Goal: Task Accomplishment & Management: Complete application form

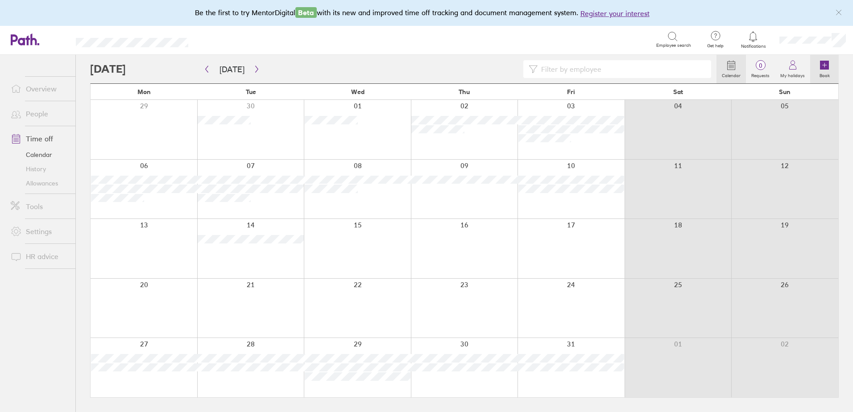
click at [831, 66] on link "Book" at bounding box center [824, 69] width 29 height 29
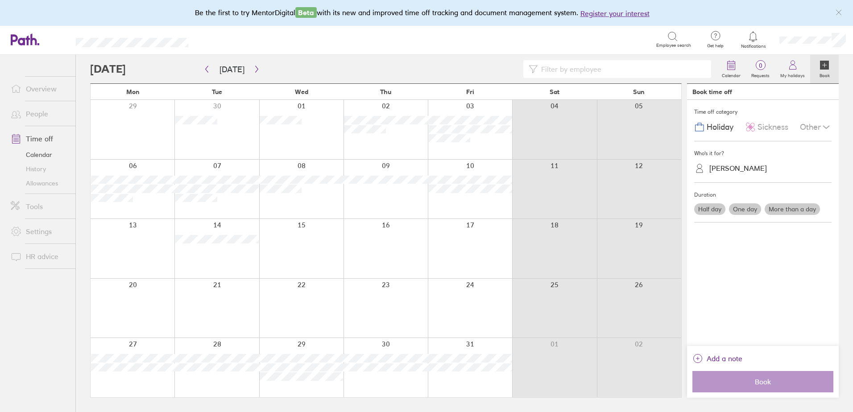
click at [796, 209] on label "More than a day" at bounding box center [791, 209] width 55 height 12
click at [0, 0] on input "More than a day" at bounding box center [0, 0] width 0 height 0
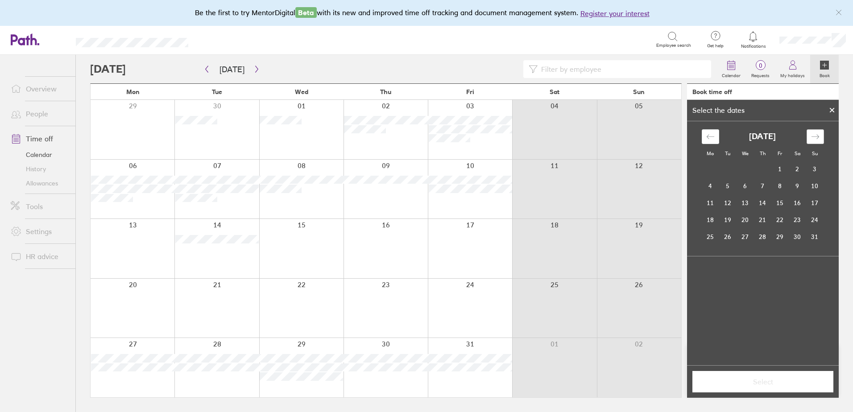
click at [819, 136] on div "Move forward to switch to the next month." at bounding box center [814, 136] width 17 height 15
click at [717, 219] on td "20" at bounding box center [709, 219] width 17 height 17
click at [779, 220] on td "24" at bounding box center [779, 219] width 17 height 17
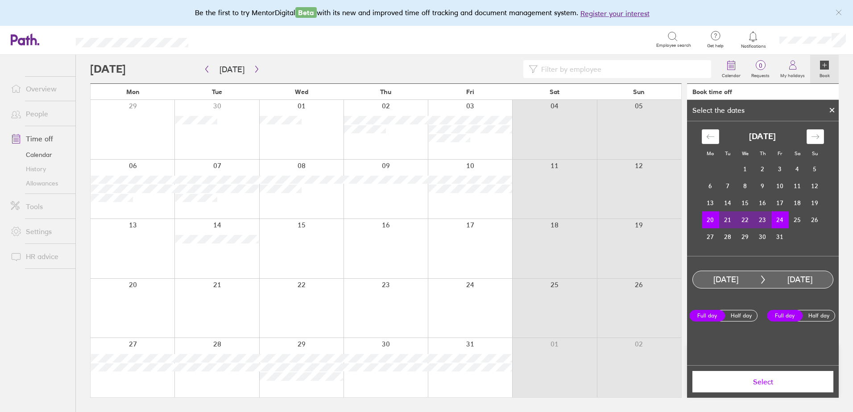
click at [758, 383] on span "Select" at bounding box center [762, 382] width 128 height 8
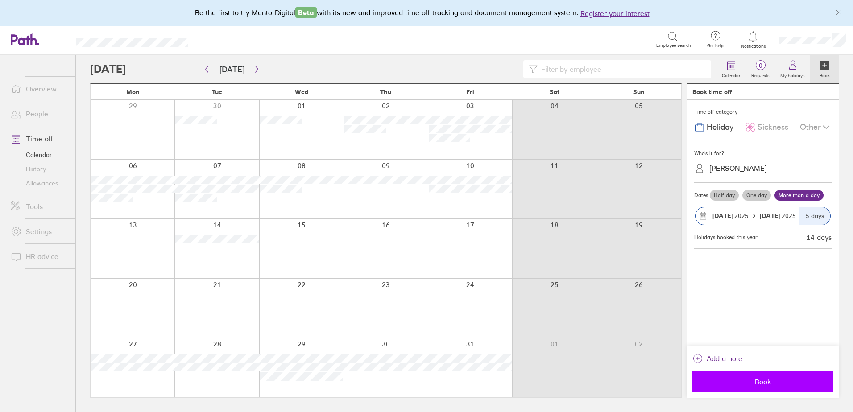
click at [755, 385] on span "Book" at bounding box center [762, 382] width 128 height 8
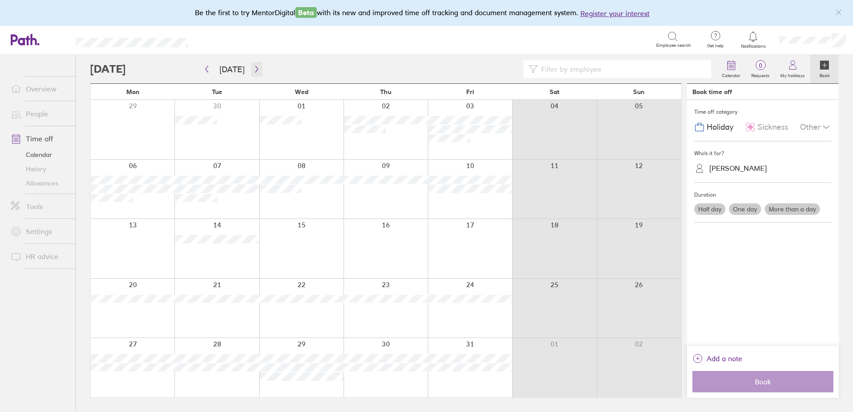
click at [255, 65] on button "button" at bounding box center [256, 69] width 11 height 15
click at [206, 67] on icon "button" at bounding box center [206, 69] width 7 height 7
click at [256, 62] on button "button" at bounding box center [256, 69] width 11 height 15
click at [254, 62] on button "button" at bounding box center [256, 69] width 11 height 15
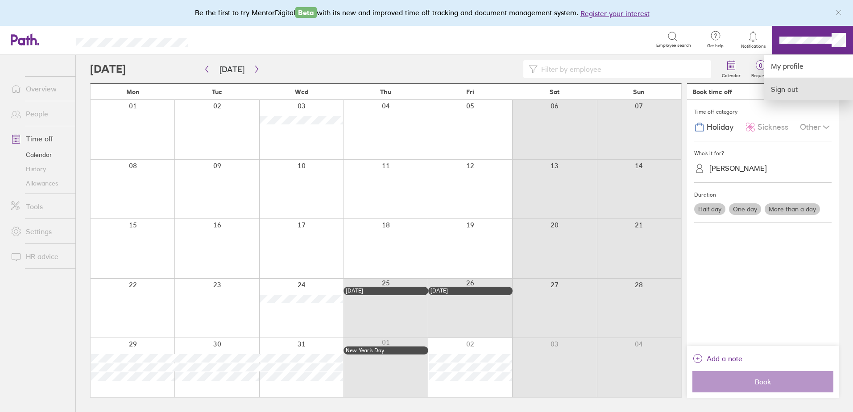
click at [798, 83] on link "Sign out" at bounding box center [807, 89] width 89 height 22
